Goal: Navigation & Orientation: Find specific page/section

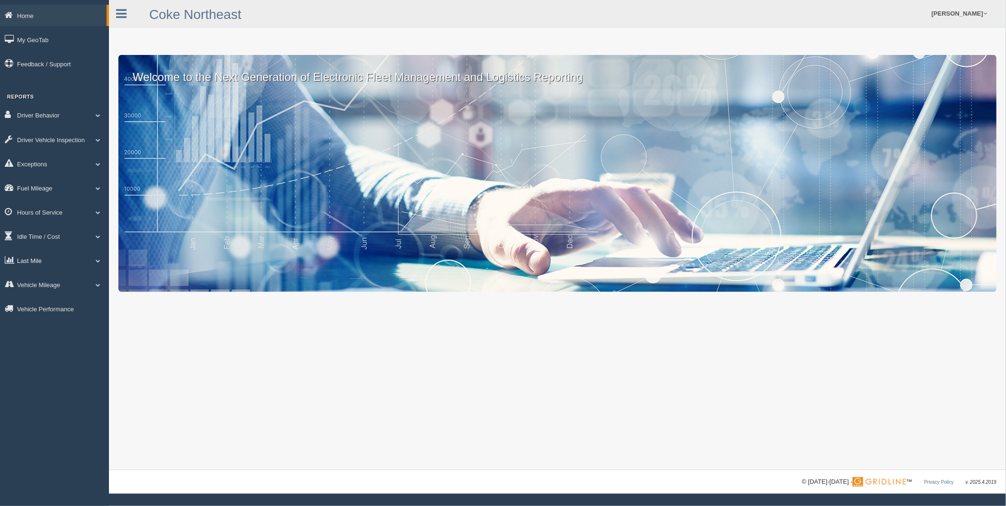
click at [34, 263] on link "Last Mile" at bounding box center [54, 260] width 109 height 21
click at [40, 305] on link "Zone Editor" at bounding box center [62, 299] width 90 height 17
